Goal: Task Accomplishment & Management: Manage account settings

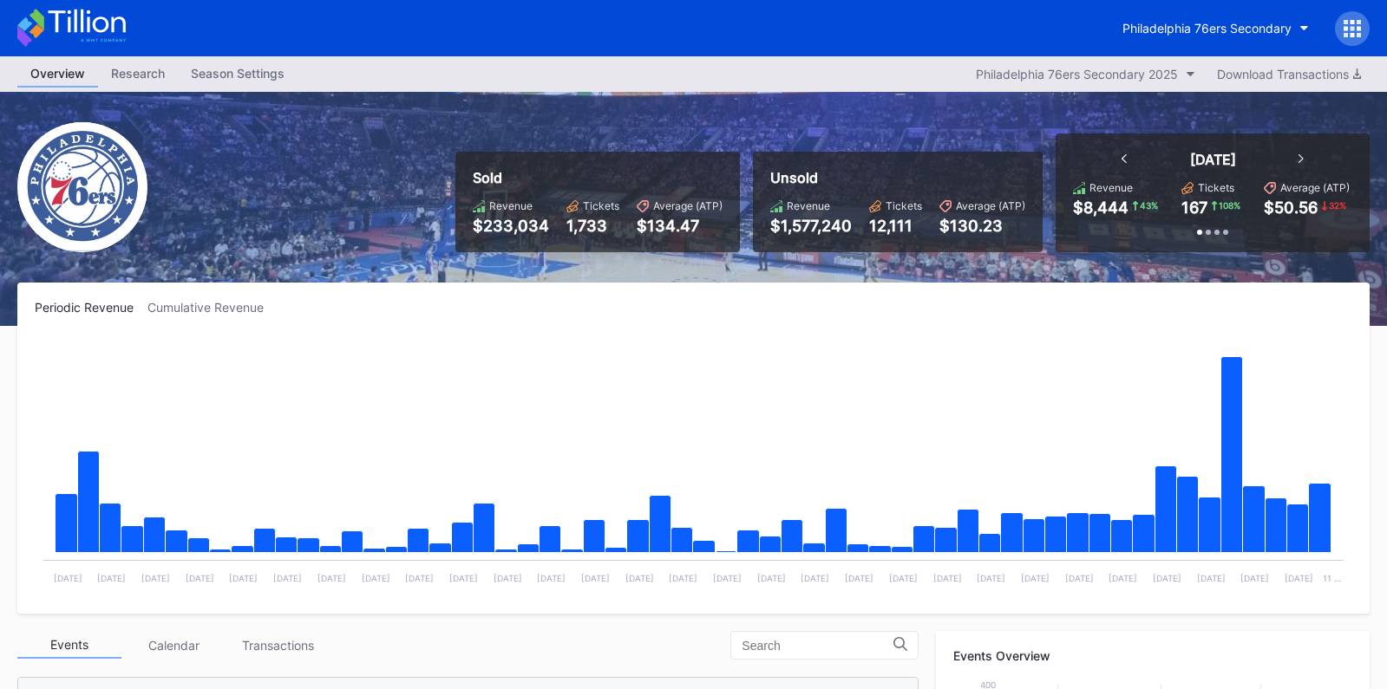
click at [1350, 34] on icon at bounding box center [1352, 35] width 4 height 4
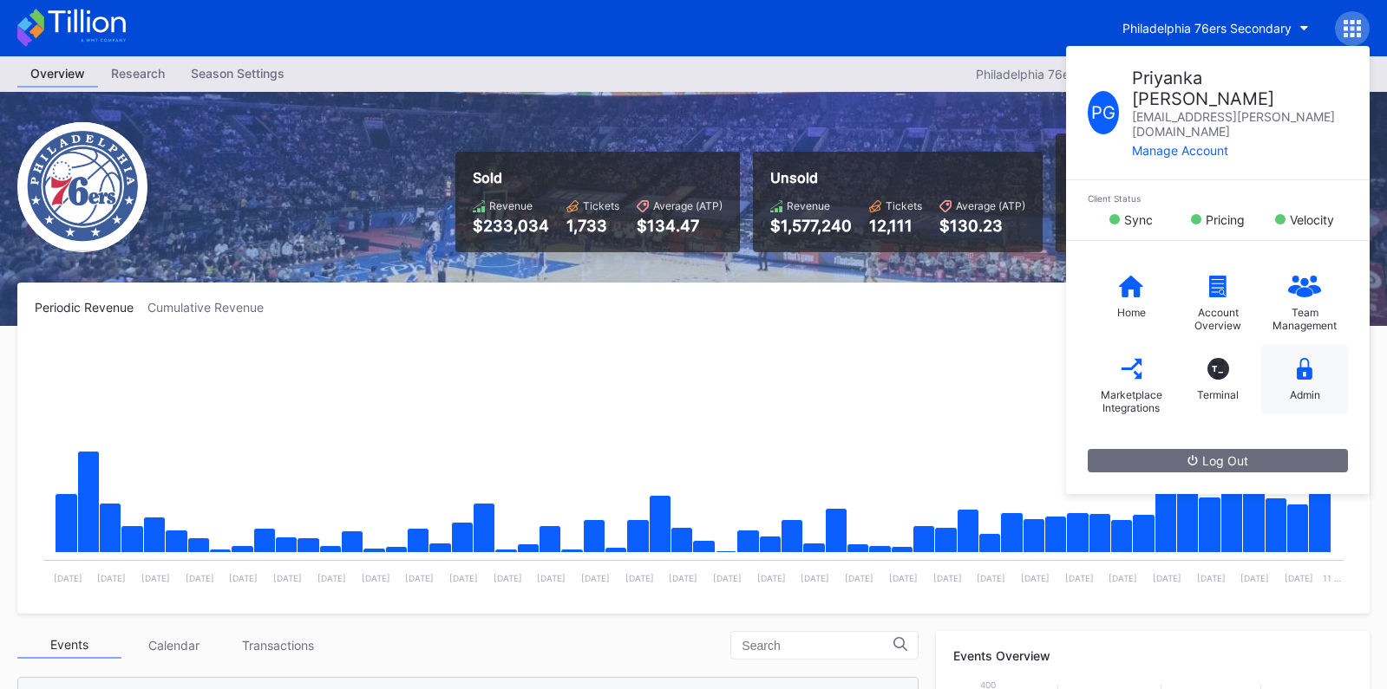
click at [1295, 350] on div "Admin" at bounding box center [1304, 379] width 87 height 69
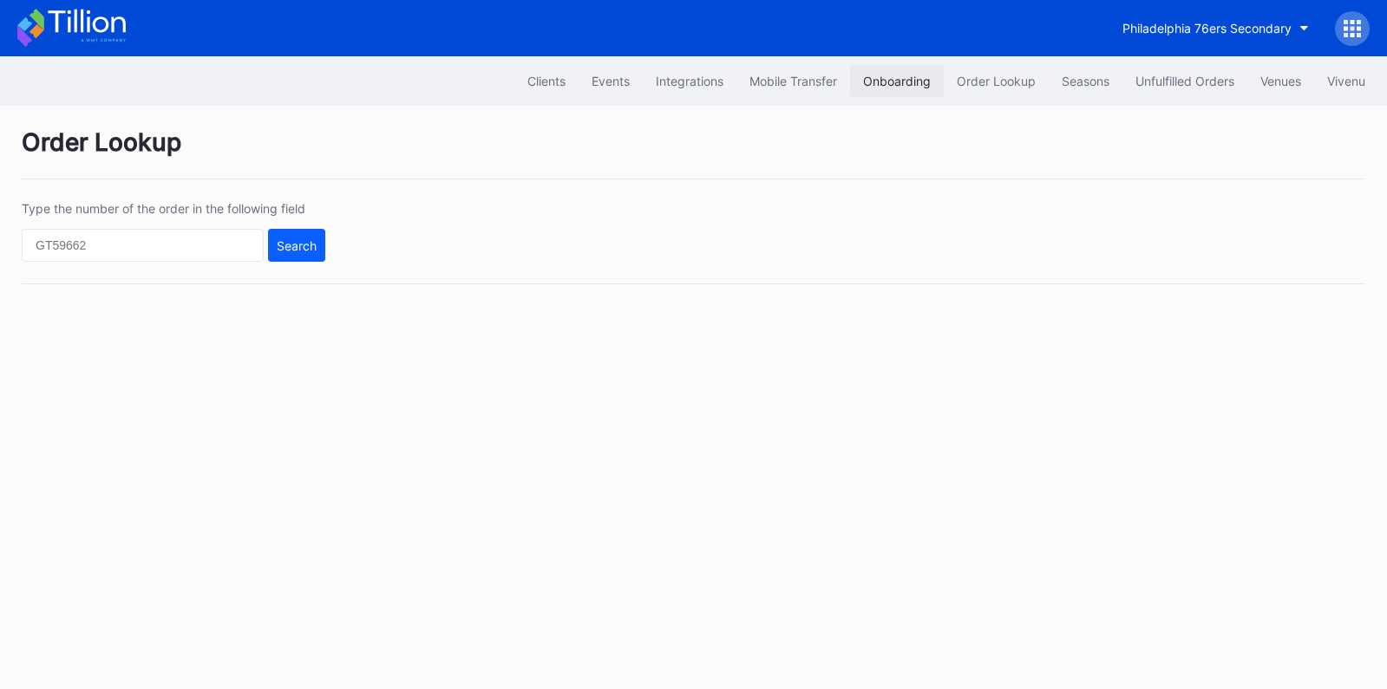
click at [876, 75] on div "Onboarding" at bounding box center [897, 81] width 68 height 15
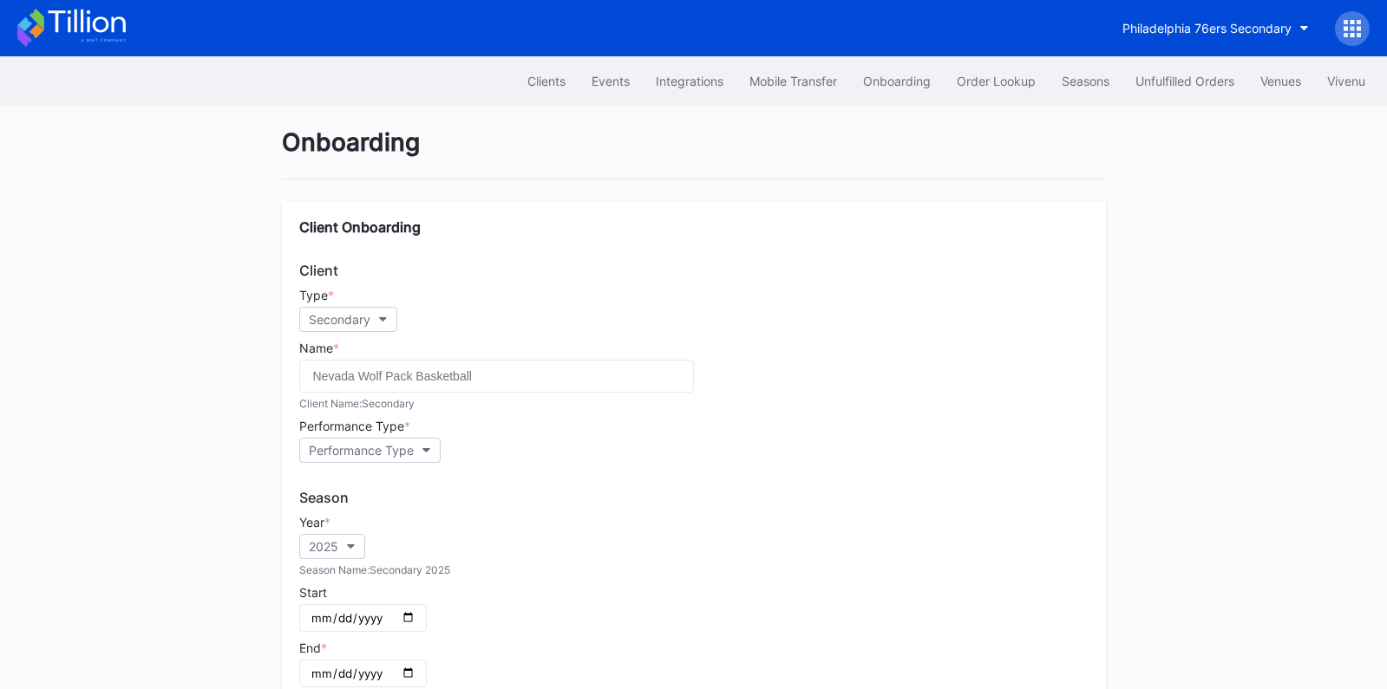
click at [1186, 7] on div "Philadelphia 76ers Secondary" at bounding box center [693, 28] width 1387 height 56
click at [1184, 28] on div "Philadelphia 76ers Secondary" at bounding box center [1206, 28] width 169 height 15
type input "mets pr"
click at [1191, 111] on div "Mets Primary" at bounding box center [1170, 108] width 75 height 15
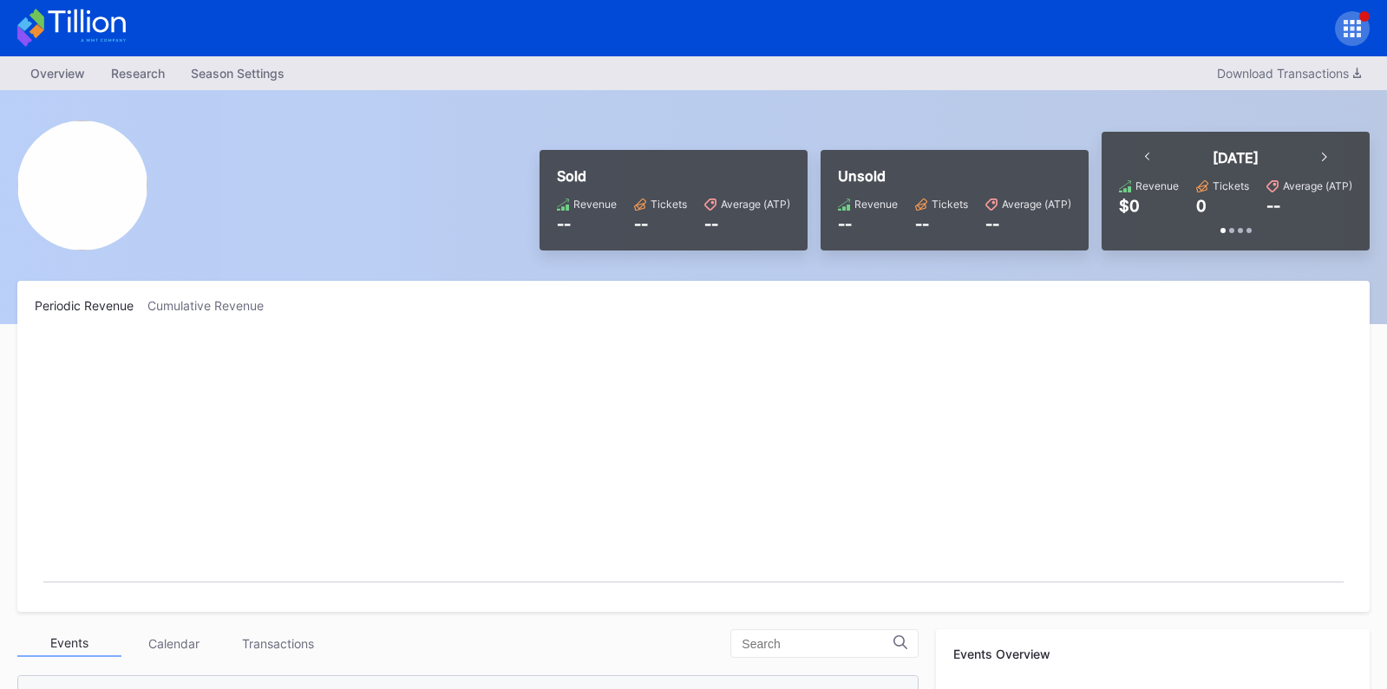
click at [734, 357] on rect "Chart title" at bounding box center [693, 465] width 1317 height 260
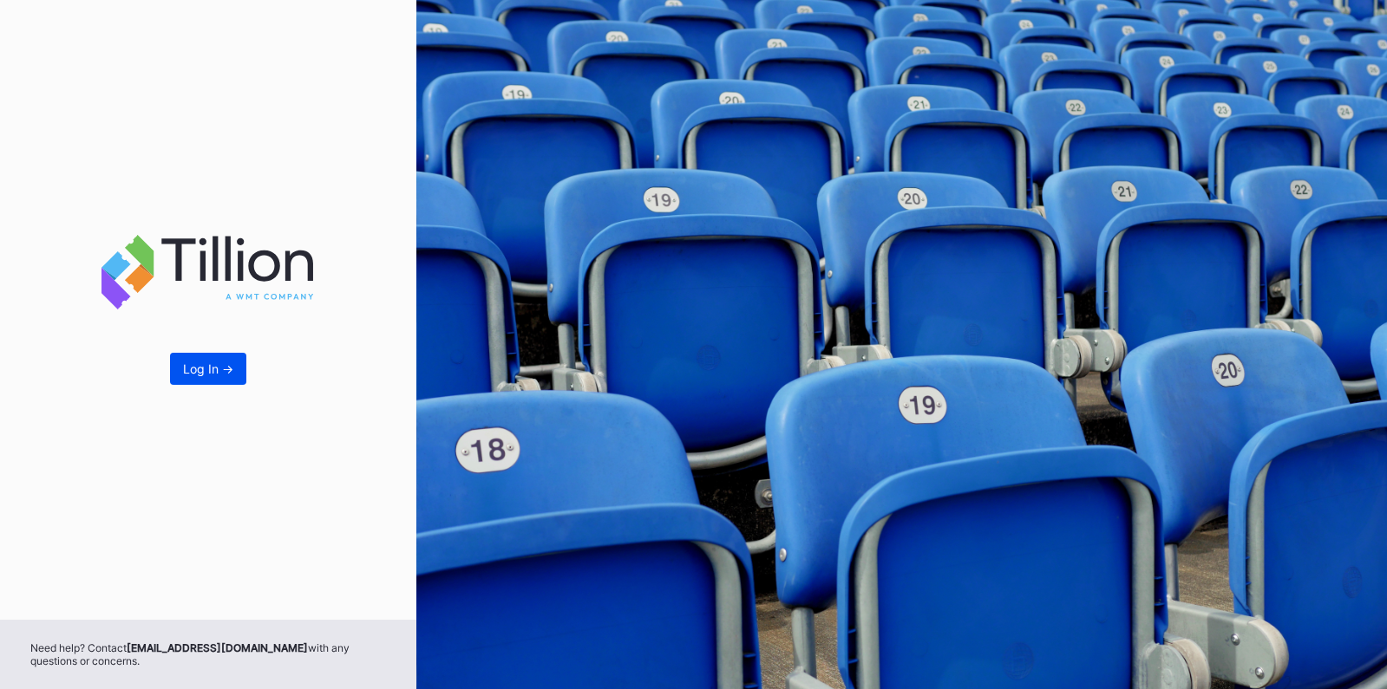
click at [236, 364] on button "Log In ->" at bounding box center [208, 369] width 76 height 32
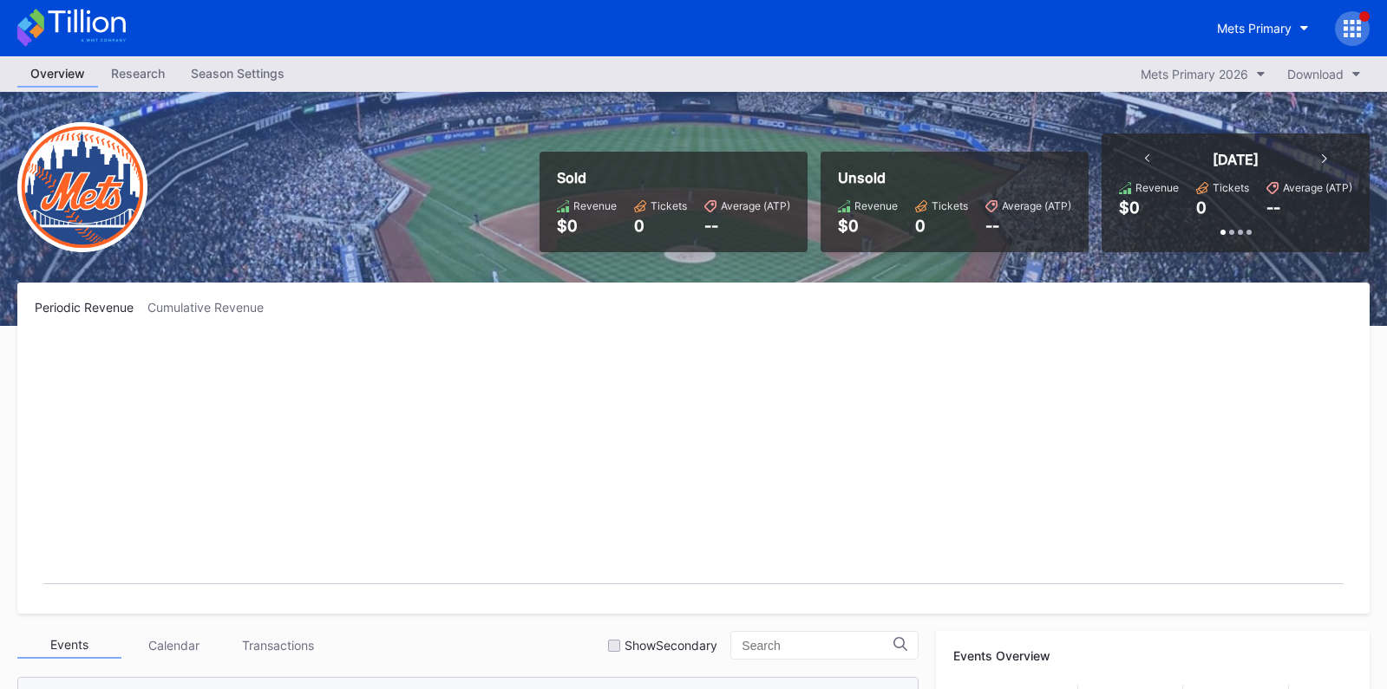
click at [247, 73] on div "Season Settings" at bounding box center [238, 73] width 120 height 25
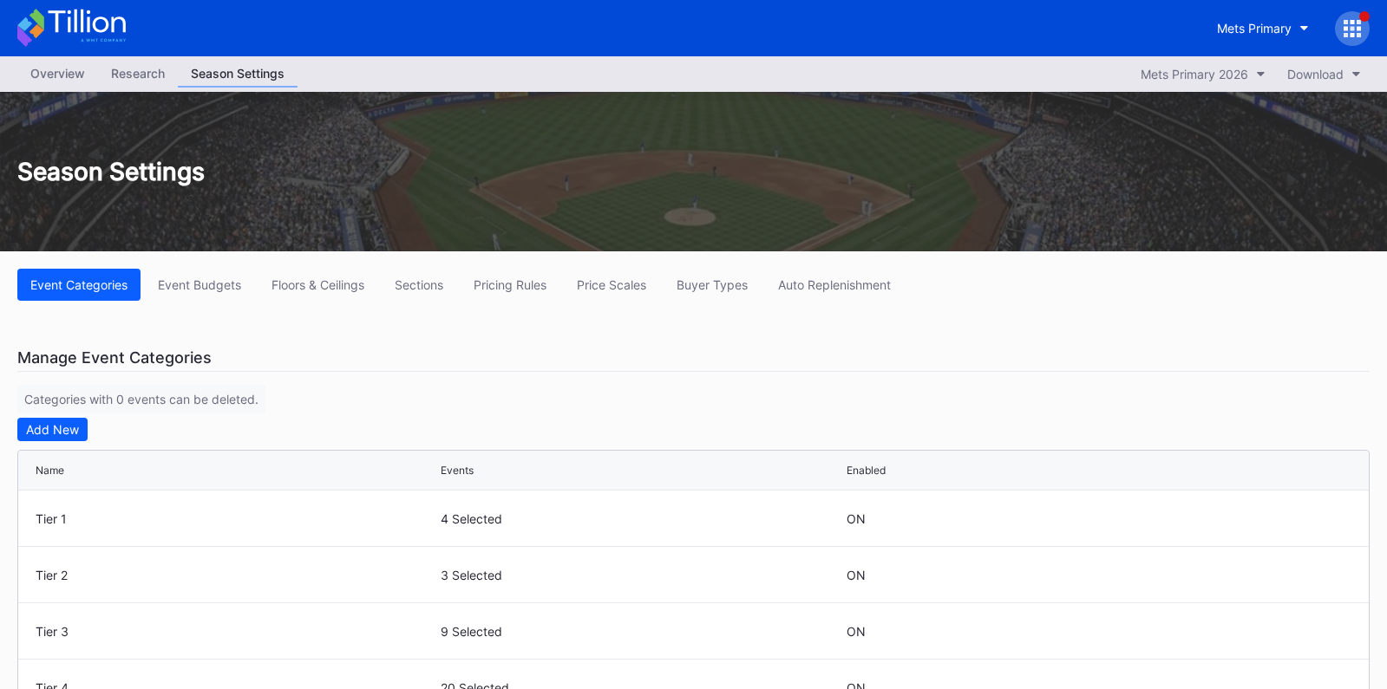
click at [1358, 26] on icon at bounding box center [1358, 28] width 4 height 4
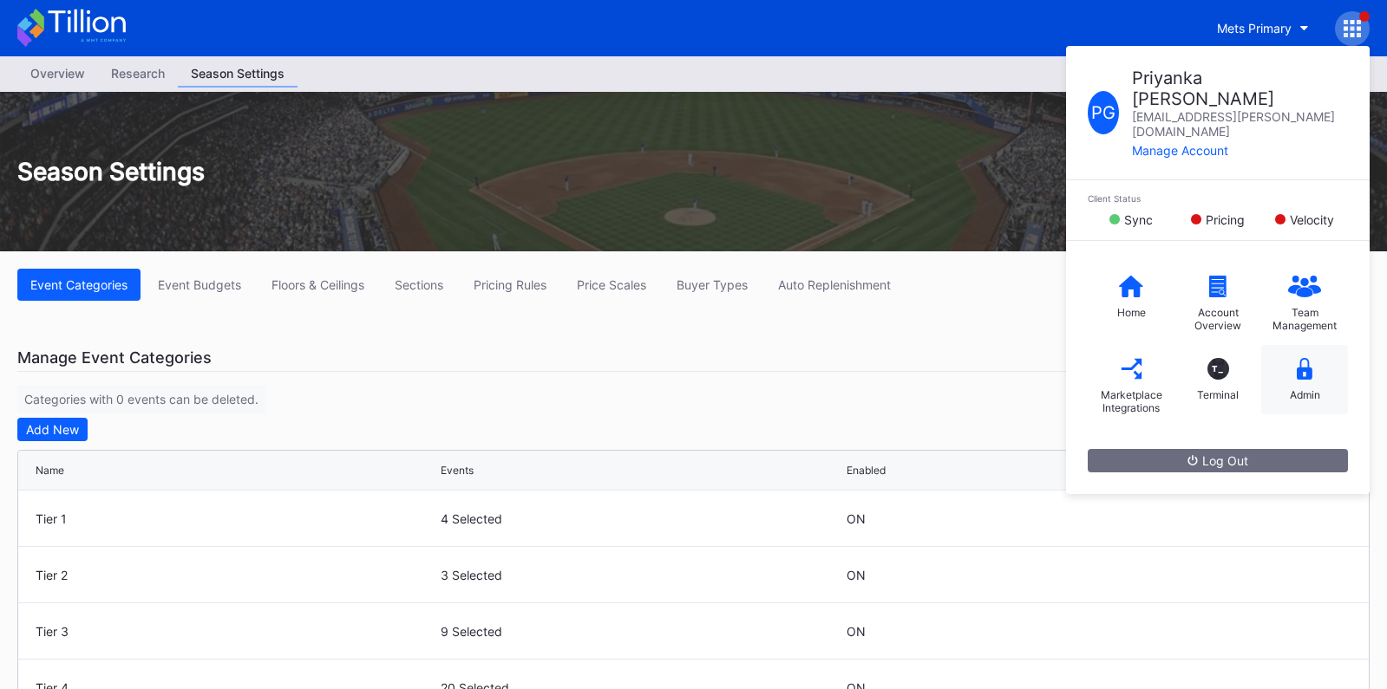
click at [1304, 349] on div "Admin" at bounding box center [1304, 379] width 87 height 69
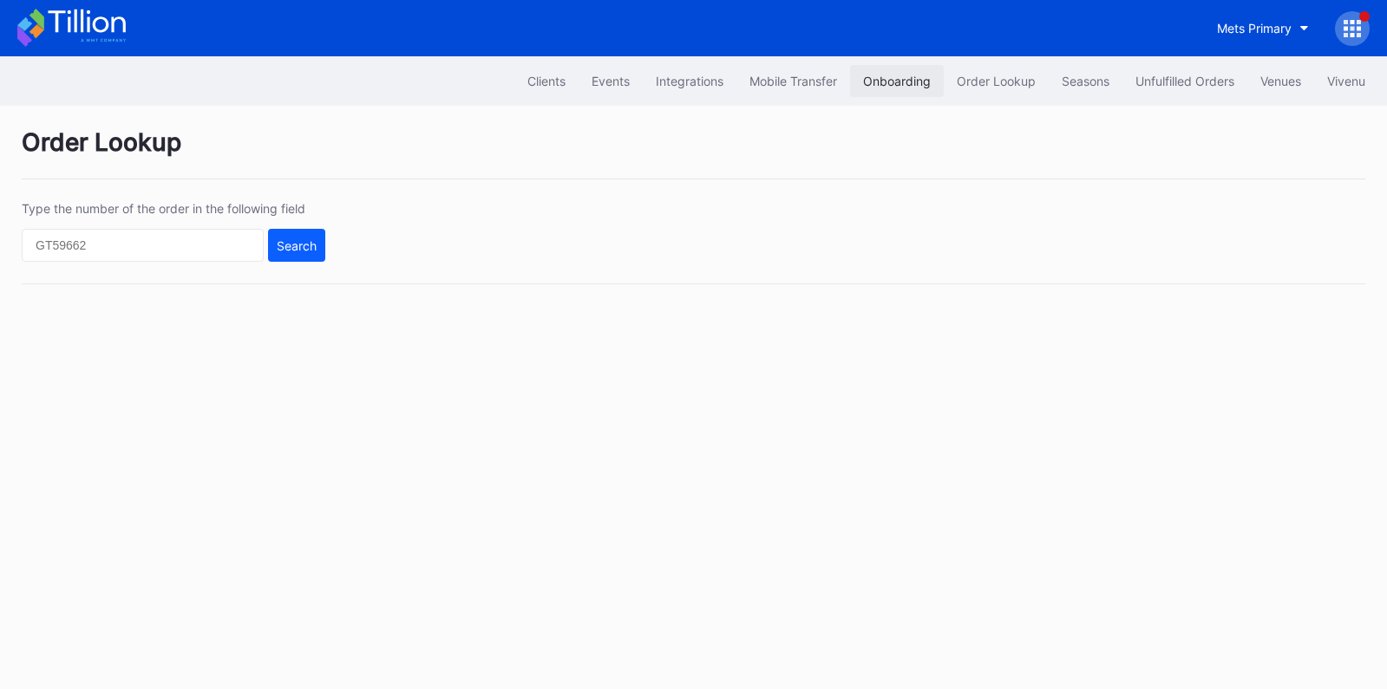
click at [898, 67] on button "Onboarding" at bounding box center [897, 81] width 94 height 32
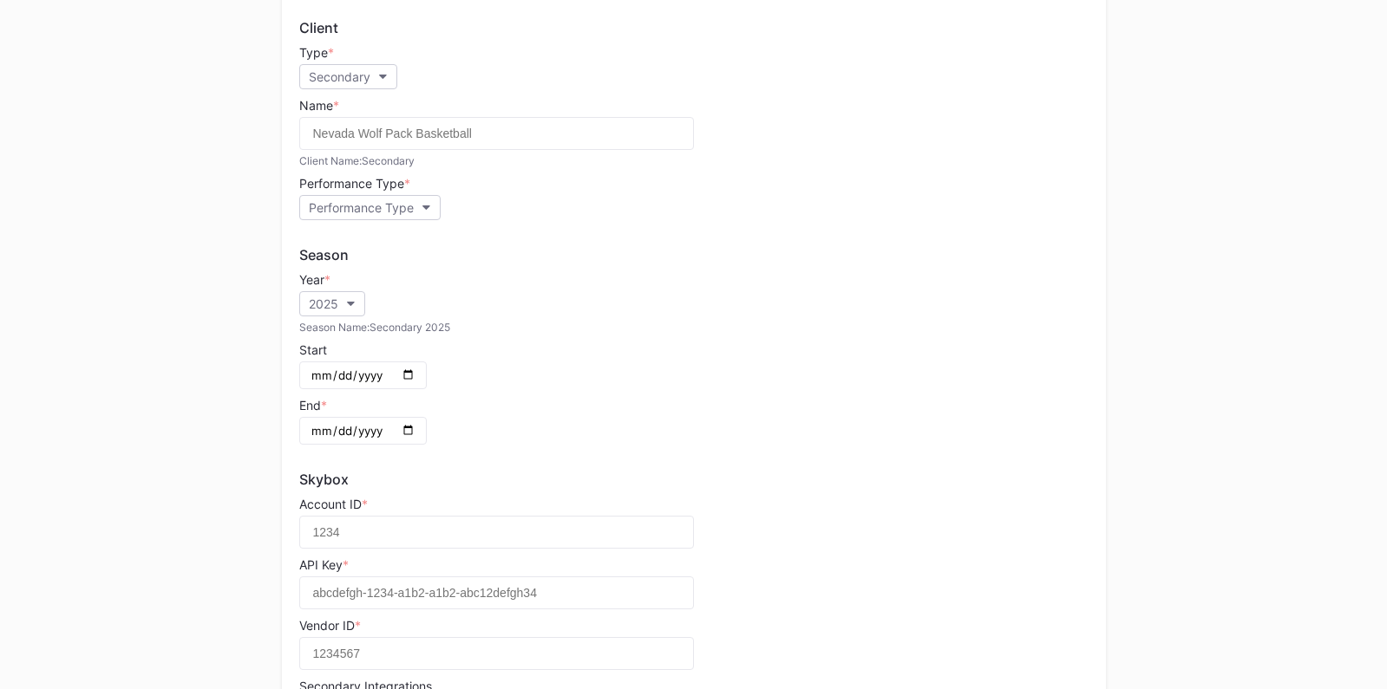
scroll to position [245, 0]
